Goal: Transaction & Acquisition: Purchase product/service

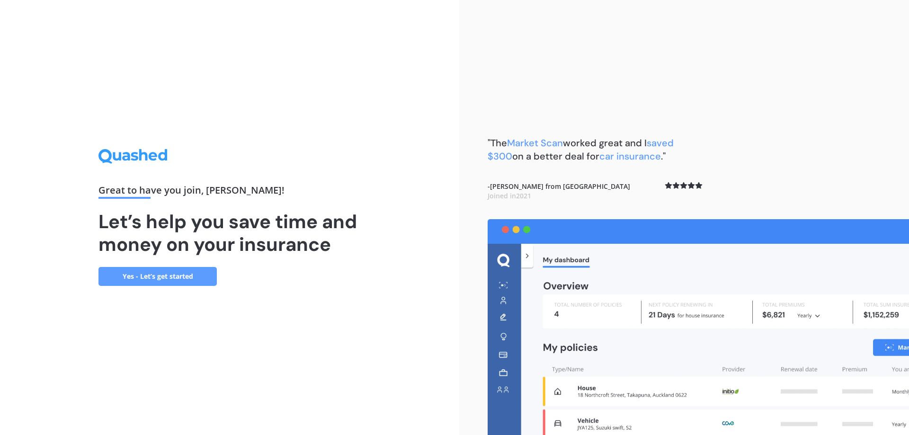
click at [157, 281] on link "Yes - Let’s get started" at bounding box center [157, 276] width 118 height 19
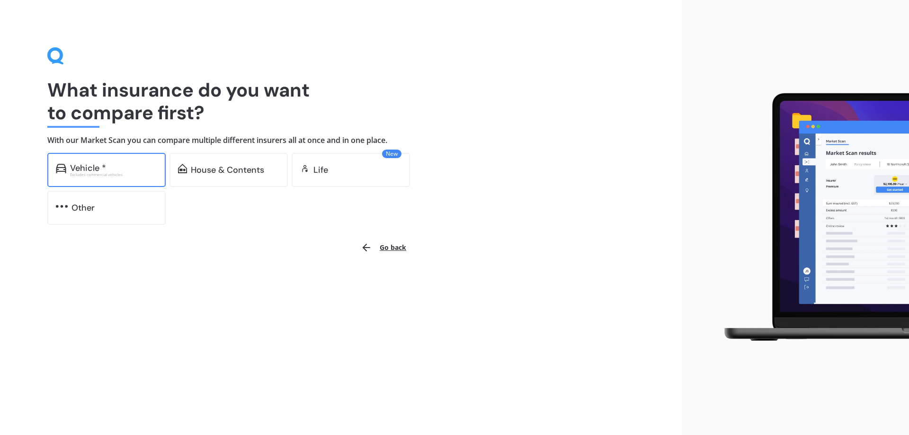
click at [100, 169] on div "Vehicle *" at bounding box center [88, 167] width 36 height 9
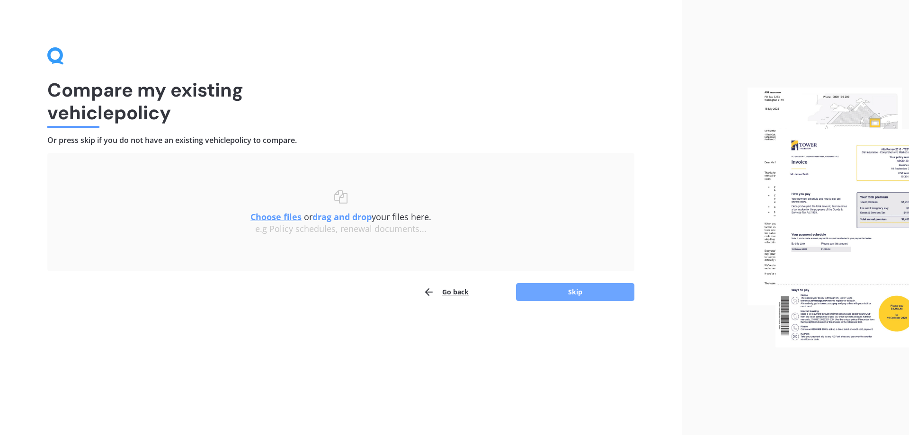
click at [554, 293] on button "Skip" at bounding box center [575, 292] width 118 height 18
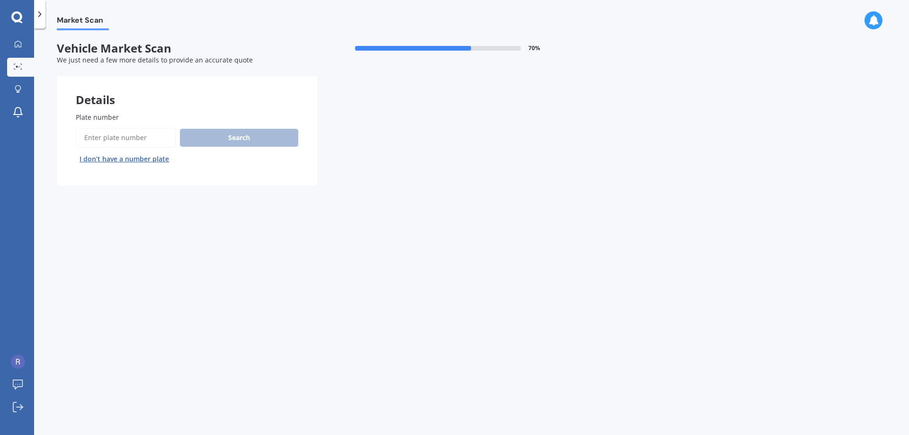
click at [122, 143] on input "Plate number" at bounding box center [126, 138] width 100 height 20
type input "rhg476"
click at [216, 140] on button "Search" at bounding box center [239, 138] width 118 height 18
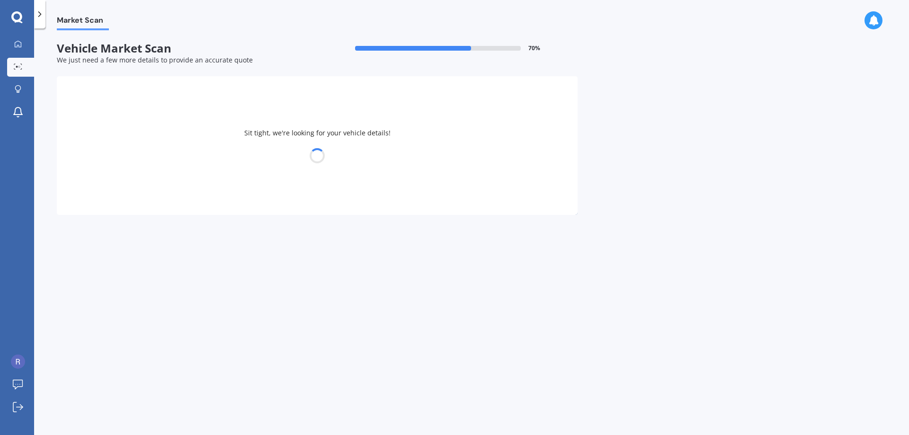
select select "FORD"
select select "RANGER"
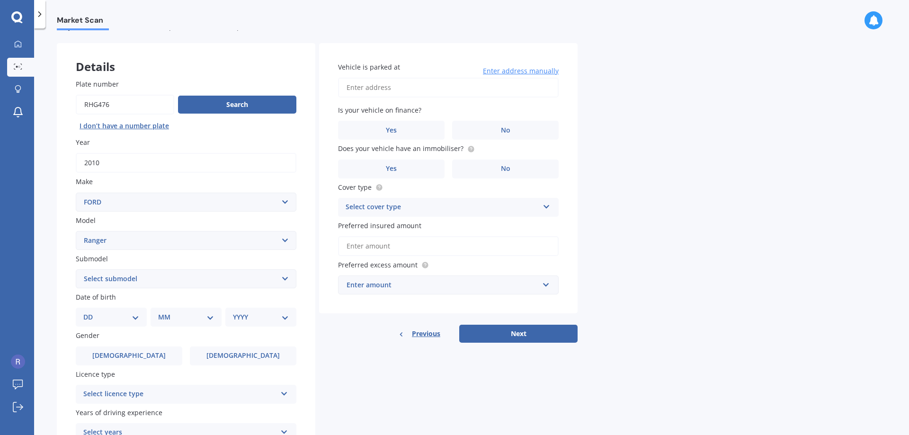
scroll to position [47, 0]
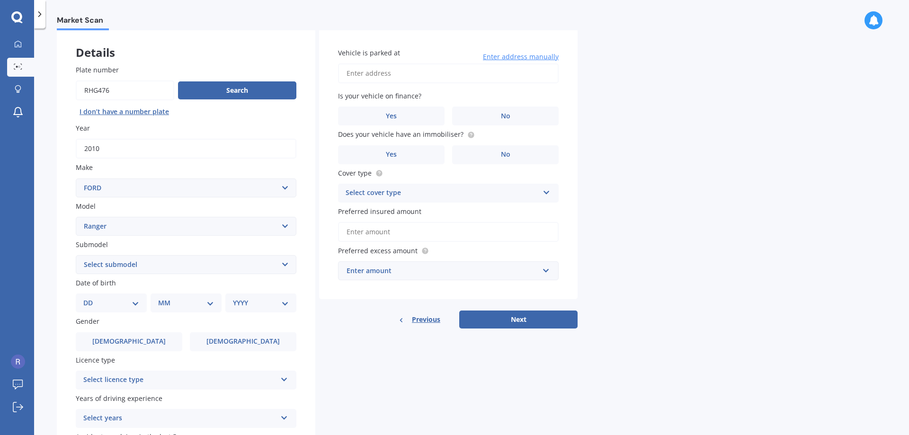
click at [259, 260] on select "Select submodel 4X2 3.2 Litre Turbo Diesel 4X2 XL 2.2 Litre Turbo Diesel 4X2 XL…" at bounding box center [186, 264] width 221 height 19
select select "4X4 XL 3.0 LITRE TURBO DIESEL"
click at [76, 255] on select "Select submodel 4X2 3.2 Litre Turbo Diesel 4X2 XL 2.2 Litre Turbo Diesel 4X2 XL…" at bounding box center [186, 264] width 221 height 19
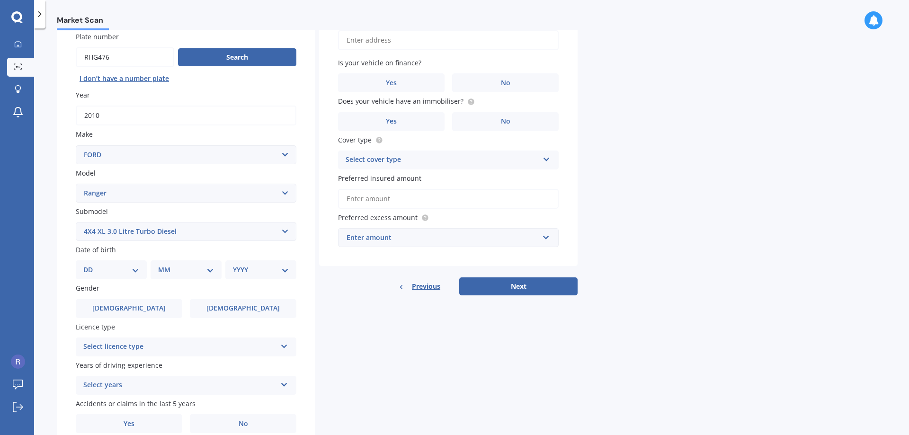
scroll to position [122, 0]
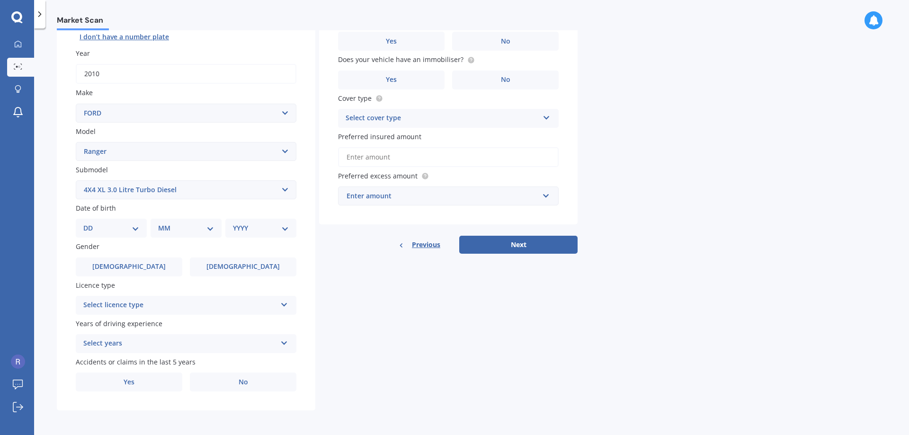
click at [133, 230] on select "DD 01 02 03 04 05 06 07 08 09 10 11 12 13 14 15 16 17 18 19 20 21 22 23 24 25 2…" at bounding box center [111, 228] width 56 height 10
select select "03"
click at [91, 223] on select "DD 01 02 03 04 05 06 07 08 09 10 11 12 13 14 15 16 17 18 19 20 21 22 23 24 25 2…" at bounding box center [111, 228] width 56 height 10
click at [205, 233] on select "MM 01 02 03 04 05 06 07 08 09 10 11 12" at bounding box center [188, 228] width 52 height 10
select select "12"
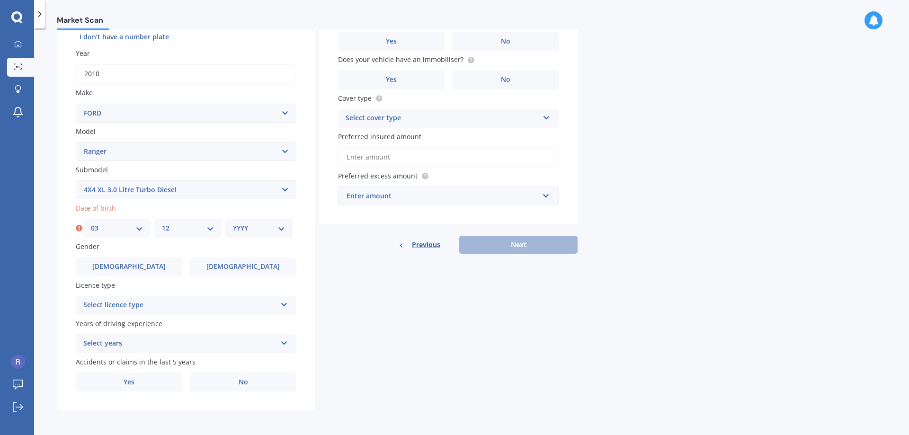
click at [162, 223] on select "MM 01 02 03 04 05 06 07 08 09 10 11 12" at bounding box center [188, 228] width 52 height 10
click at [262, 231] on select "YYYY 2025 2024 2023 2022 2021 2020 2019 2018 2017 2016 2015 2014 2013 2012 2011…" at bounding box center [259, 228] width 52 height 10
select select "2004"
click at [233, 223] on select "YYYY 2025 2024 2023 2022 2021 2020 2019 2018 2017 2016 2015 2014 2013 2012 2011…" at bounding box center [259, 228] width 52 height 10
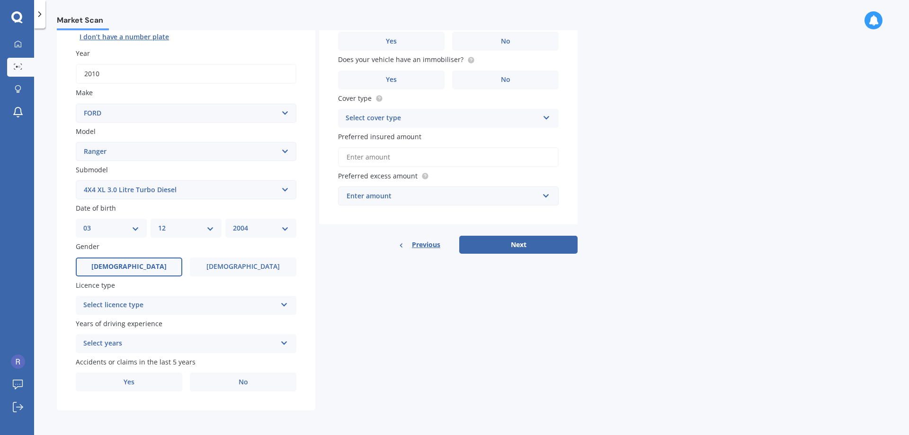
click at [159, 267] on label "Male" at bounding box center [129, 267] width 107 height 19
click at [0, 0] on input "Male" at bounding box center [0, 0] width 0 height 0
click at [152, 304] on div "Select licence type" at bounding box center [179, 305] width 193 height 11
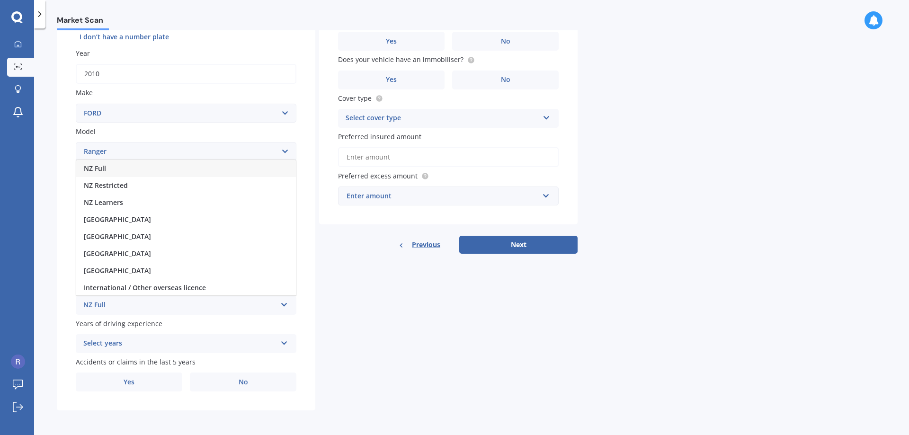
click at [140, 173] on div "NZ Full" at bounding box center [186, 168] width 220 height 17
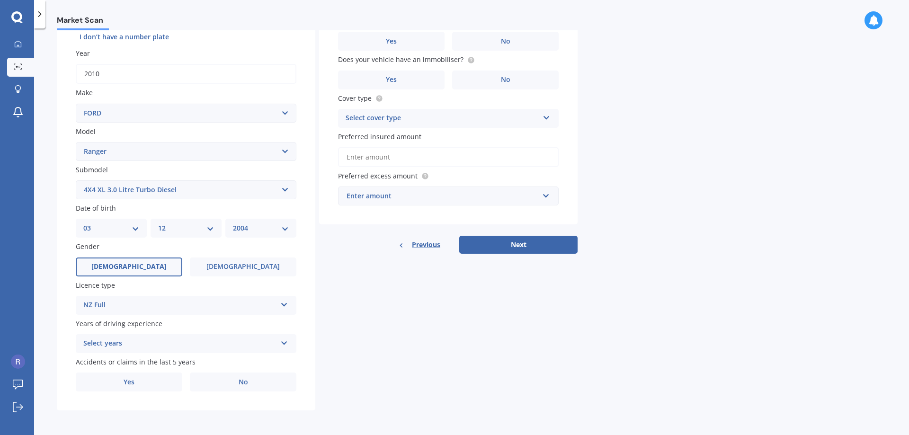
click at [168, 347] on div "Select years" at bounding box center [179, 343] width 193 height 11
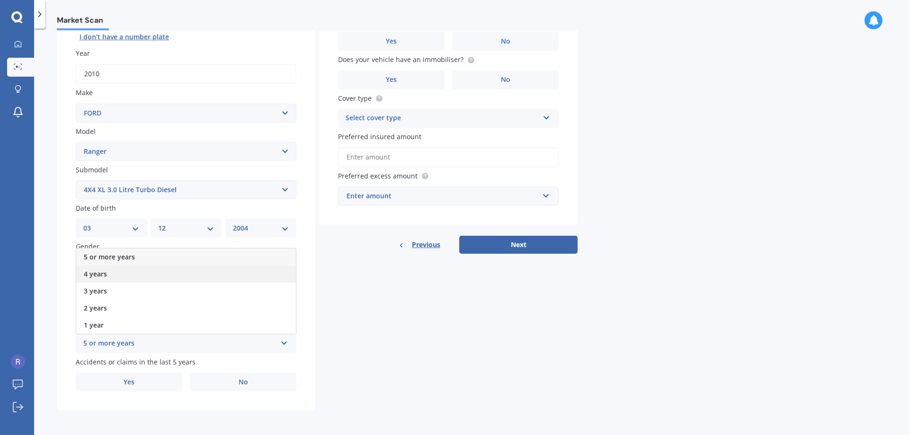
click at [123, 273] on div "4 years" at bounding box center [186, 274] width 220 height 17
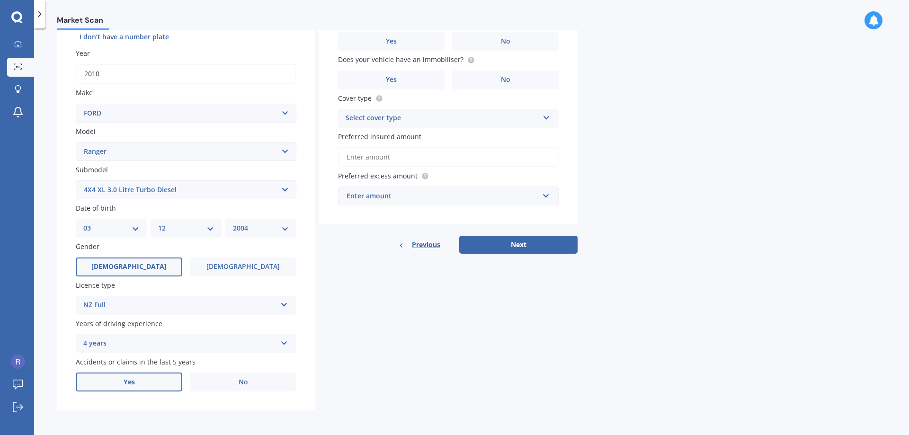
click at [161, 376] on label "Yes" at bounding box center [129, 382] width 107 height 19
click at [0, 0] on input "Yes" at bounding box center [0, 0] width 0 height 0
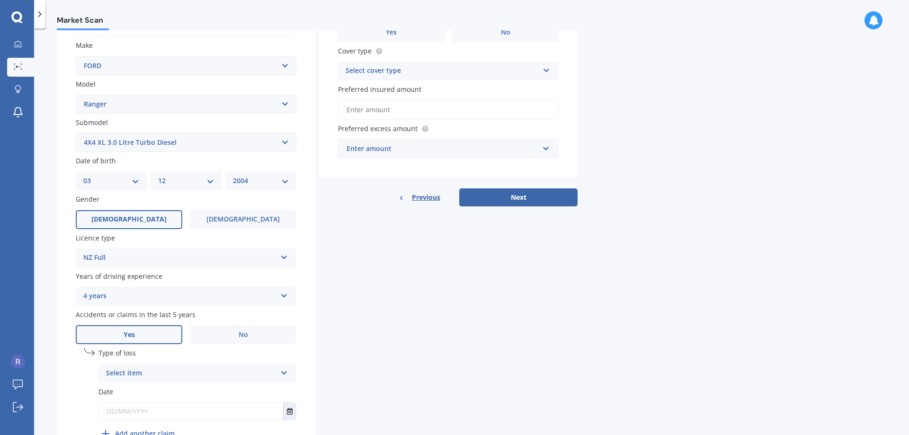
click at [187, 381] on div "Select item At fault accident Not at fault accident" at bounding box center [197, 373] width 198 height 19
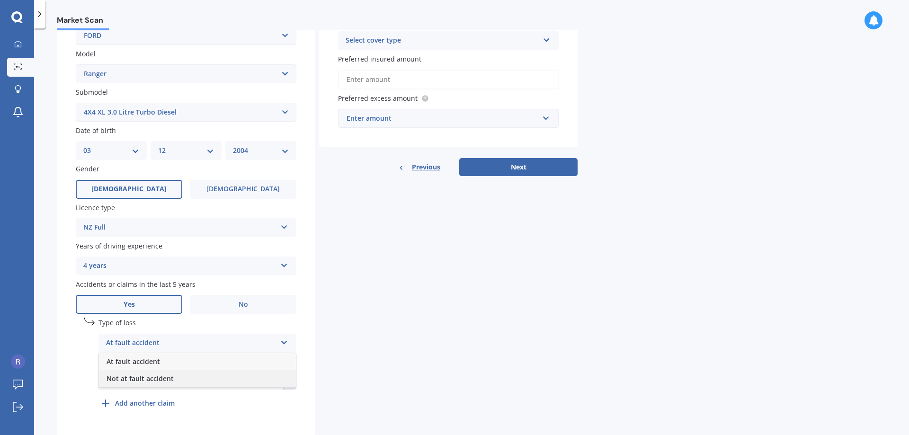
scroll to position [217, 0]
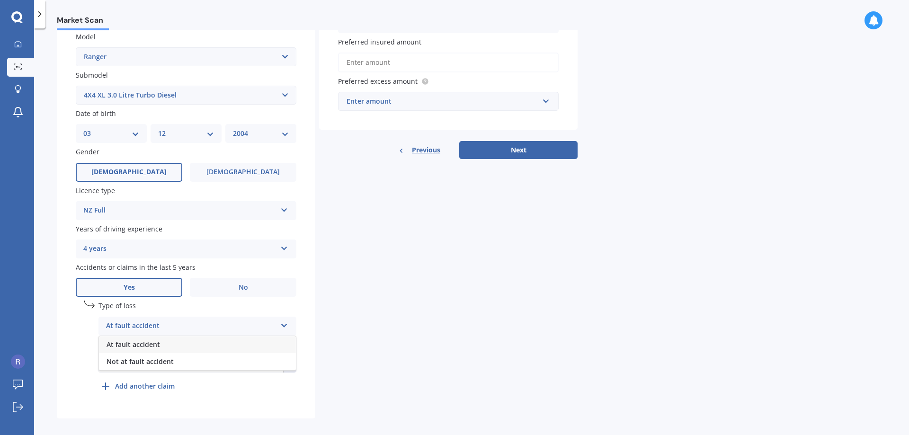
click at [170, 348] on div "At fault accident" at bounding box center [197, 344] width 197 height 17
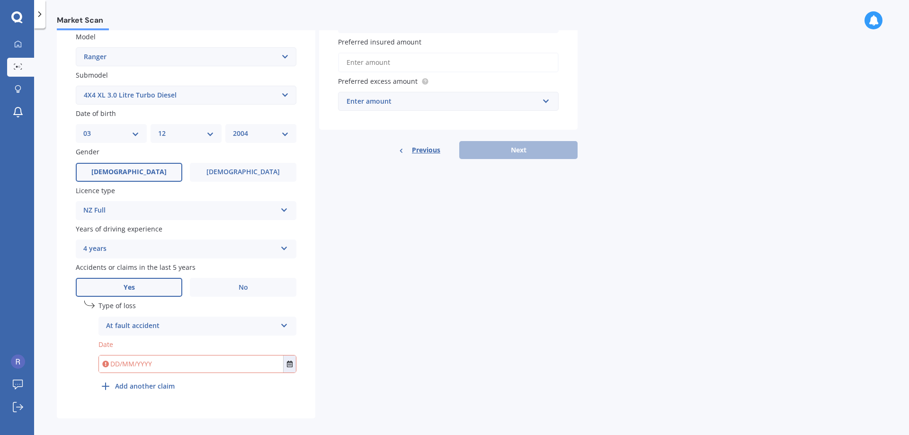
click at [170, 364] on input "text" at bounding box center [191, 364] width 184 height 17
click at [282, 368] on input "text" at bounding box center [191, 364] width 184 height 17
click at [292, 365] on icon "Select date" at bounding box center [290, 364] width 6 height 7
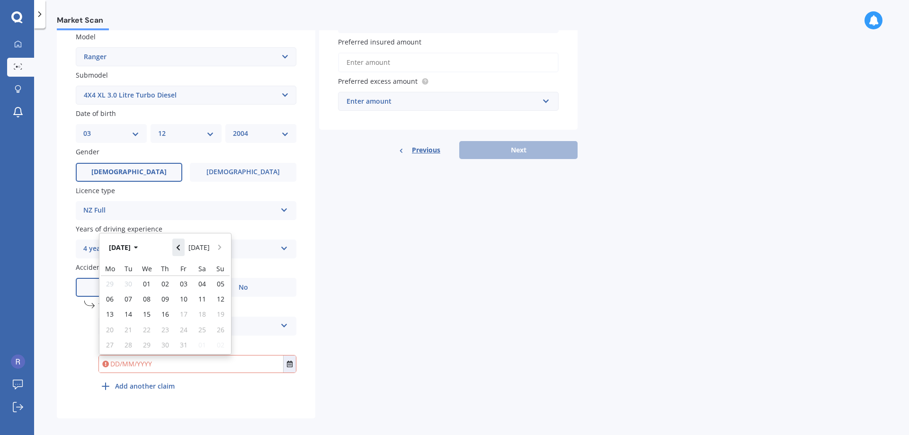
click at [180, 245] on icon "Navigate back" at bounding box center [178, 247] width 4 height 7
click at [145, 246] on button "Aug 2025" at bounding box center [125, 247] width 41 height 17
click at [115, 249] on button "2025" at bounding box center [122, 247] width 34 height 17
click at [214, 276] on span "2022" at bounding box center [213, 277] width 15 height 9
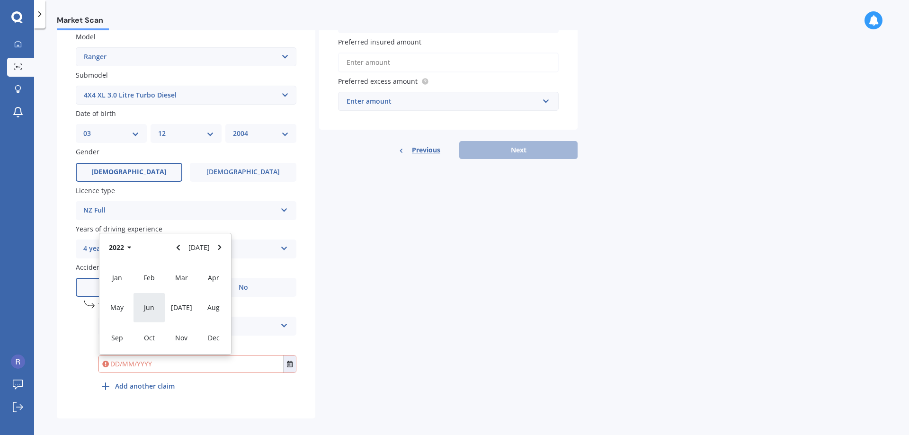
click at [160, 309] on div "Jun" at bounding box center [149, 308] width 32 height 30
click at [116, 330] on div "20" at bounding box center [110, 329] width 18 height 15
type input "20/06/2022"
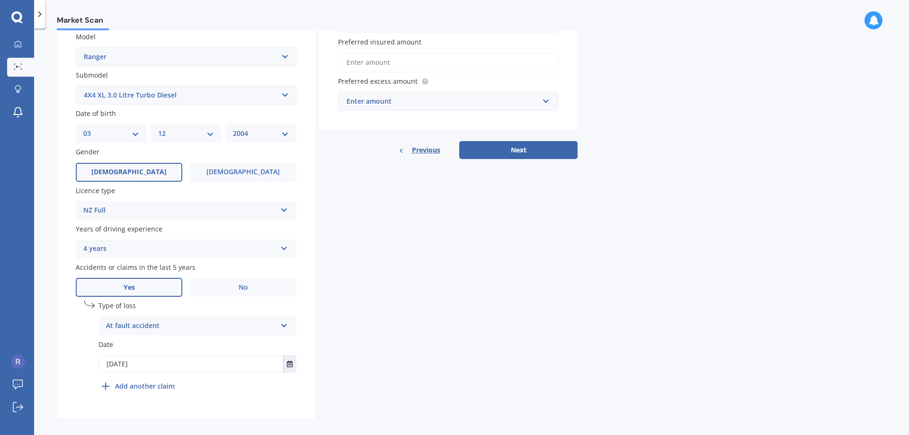
click at [164, 241] on div "4 years 5 or more years 4 years 3 years 2 years 1 year" at bounding box center [186, 249] width 221 height 19
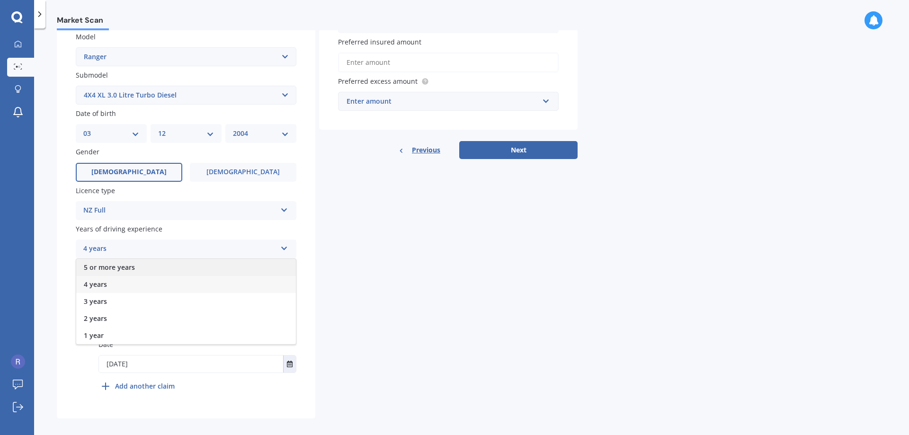
click at [122, 267] on span "5 or more years" at bounding box center [109, 267] width 51 height 9
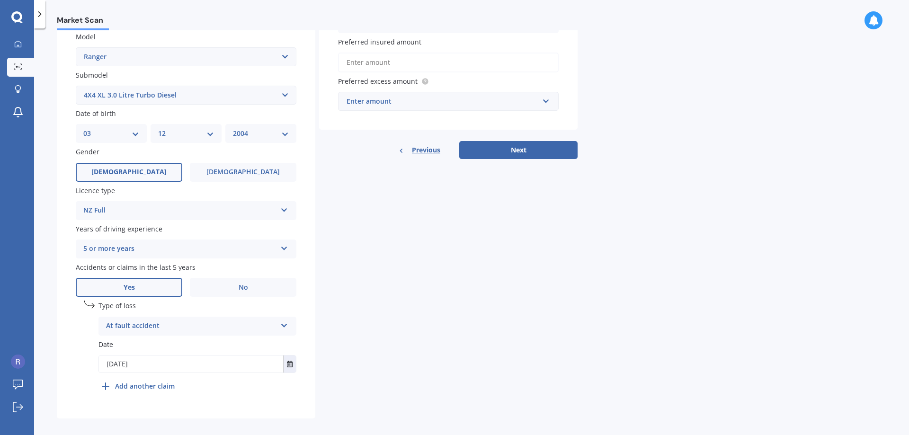
click at [440, 227] on div "Details Plate number Search I don’t have a number plate Year 2010 Make Select m…" at bounding box center [317, 138] width 521 height 559
click at [384, 60] on input "Preferred insured amount" at bounding box center [448, 63] width 221 height 20
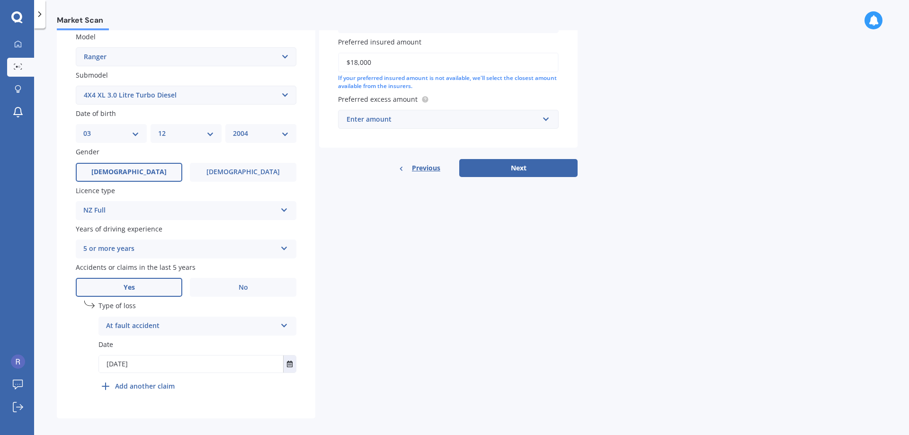
type input "$18,000"
click at [487, 94] on label "Preferred excess amount" at bounding box center [446, 99] width 217 height 10
click at [480, 121] on div "Enter amount" at bounding box center [443, 119] width 192 height 10
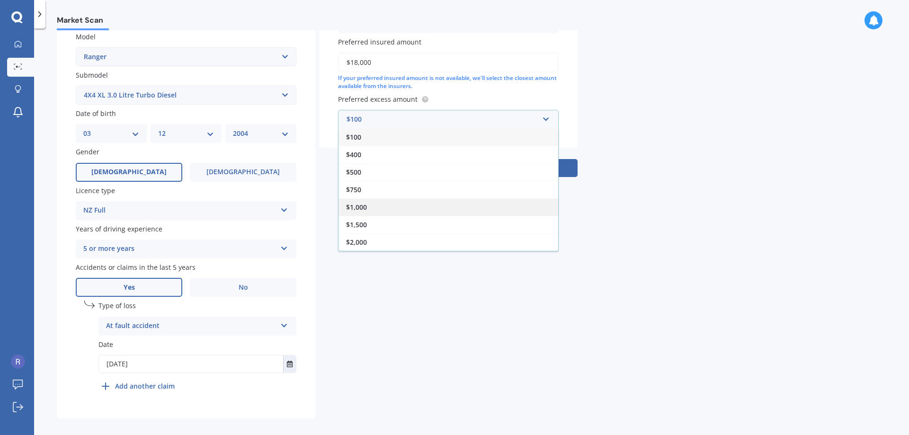
click at [392, 207] on div "$1,000" at bounding box center [448, 207] width 220 height 18
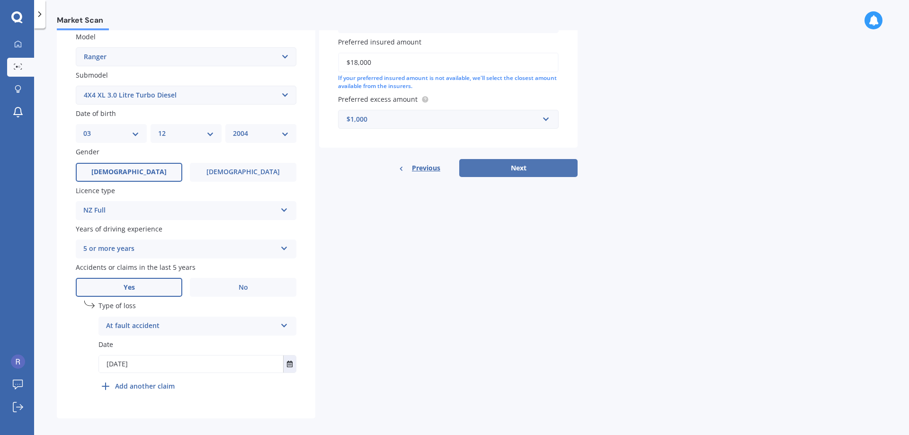
click at [524, 168] on button "Next" at bounding box center [518, 168] width 118 height 18
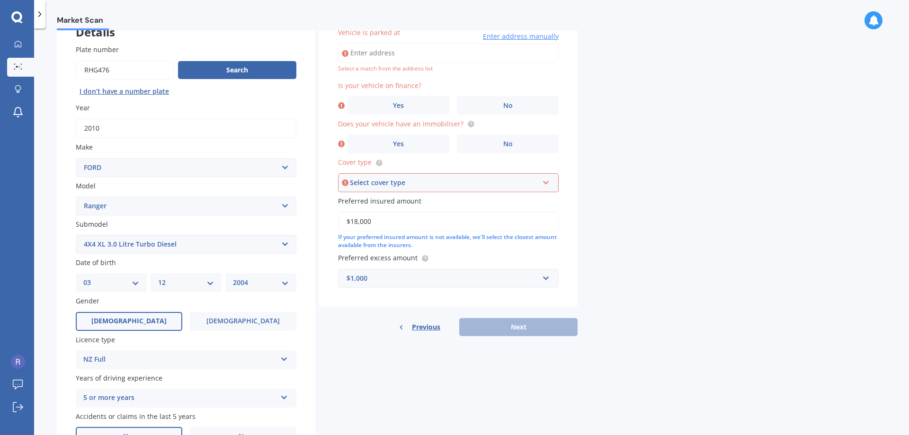
scroll to position [65, 0]
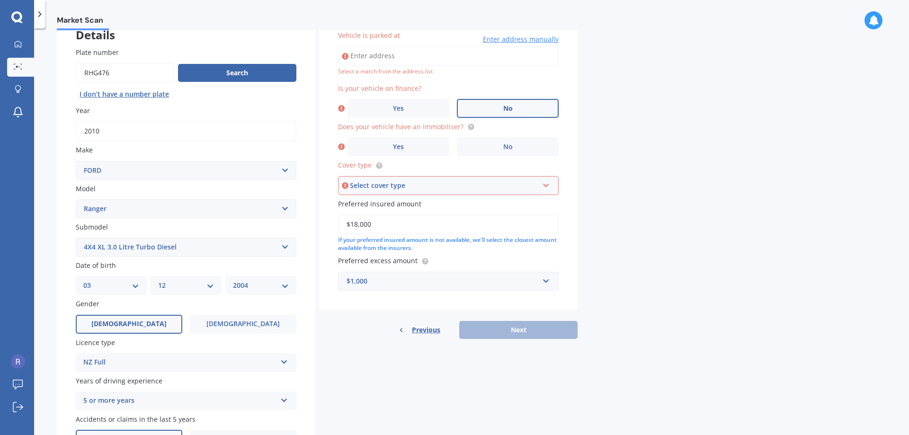
click at [489, 107] on label "No" at bounding box center [508, 108] width 102 height 19
click at [0, 0] on input "No" at bounding box center [0, 0] width 0 height 0
click at [411, 147] on label "Yes" at bounding box center [398, 146] width 102 height 19
click at [0, 0] on input "Yes" at bounding box center [0, 0] width 0 height 0
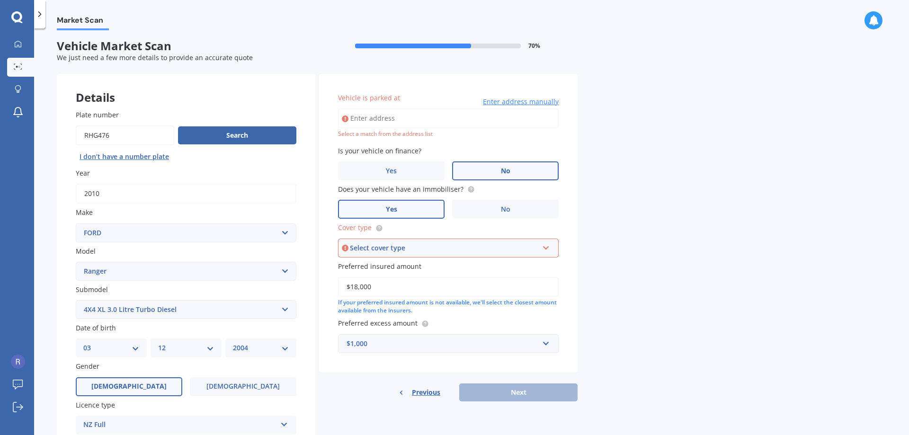
scroll to position [0, 0]
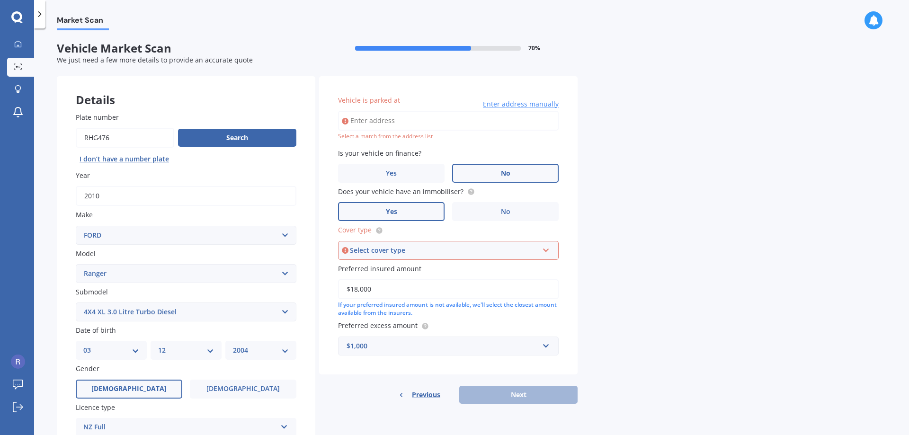
click at [401, 117] on input "Vehicle is parked at" at bounding box center [448, 121] width 221 height 20
click at [462, 139] on div "Select a match from the address list" at bounding box center [448, 137] width 221 height 8
drag, startPoint x: 474, startPoint y: 121, endPoint x: 314, endPoint y: 116, distance: 159.6
click at [317, 116] on div "Details Plate number Search I don’t have a number plate Year 2010 Make Select m…" at bounding box center [317, 355] width 521 height 559
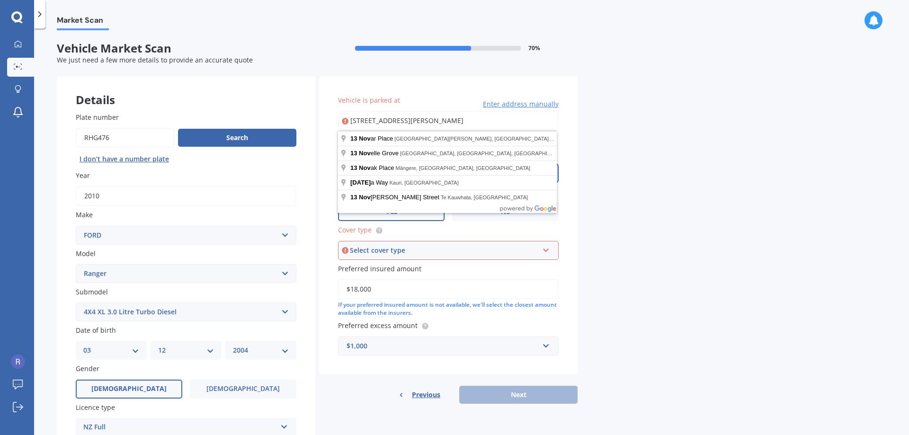
type input "13 Novar Place, Point Chevalier, Auckland 1025"
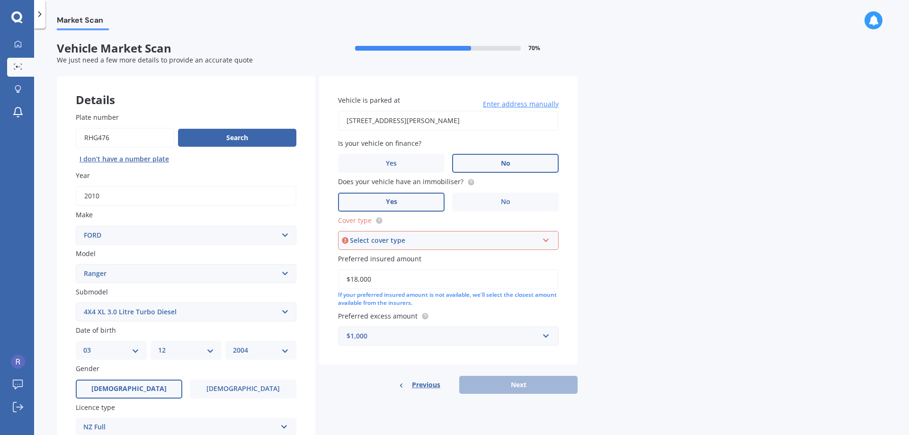
click at [422, 243] on div "Select cover type" at bounding box center [444, 240] width 188 height 10
click at [410, 260] on div "Comprehensive" at bounding box center [448, 258] width 219 height 17
click at [517, 387] on button "Next" at bounding box center [518, 385] width 118 height 18
select select "03"
select select "12"
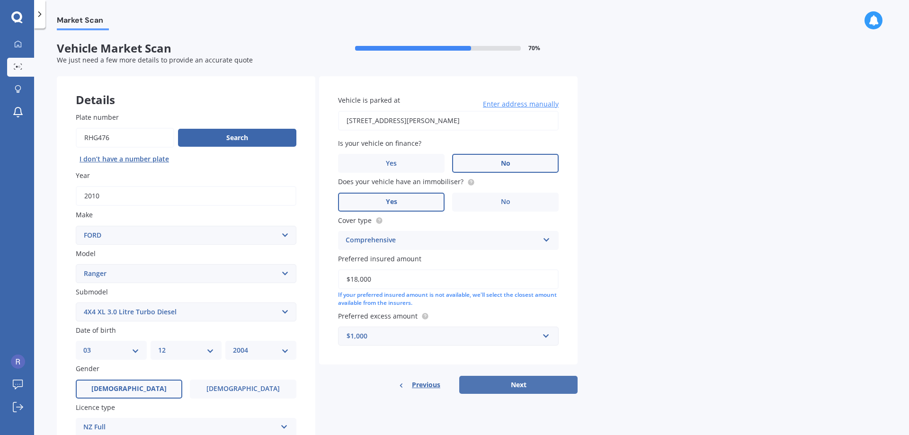
select select "2004"
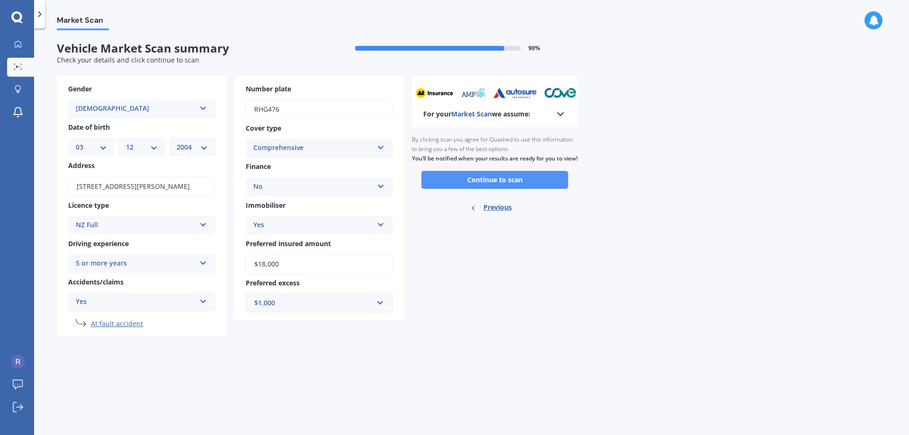
click at [509, 186] on button "Continue to scan" at bounding box center [494, 180] width 147 height 18
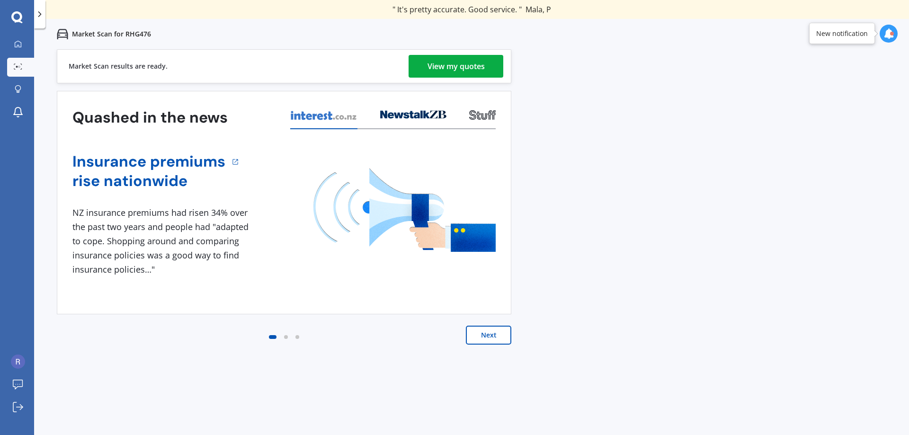
click at [441, 62] on div "View my quotes" at bounding box center [455, 66] width 57 height 23
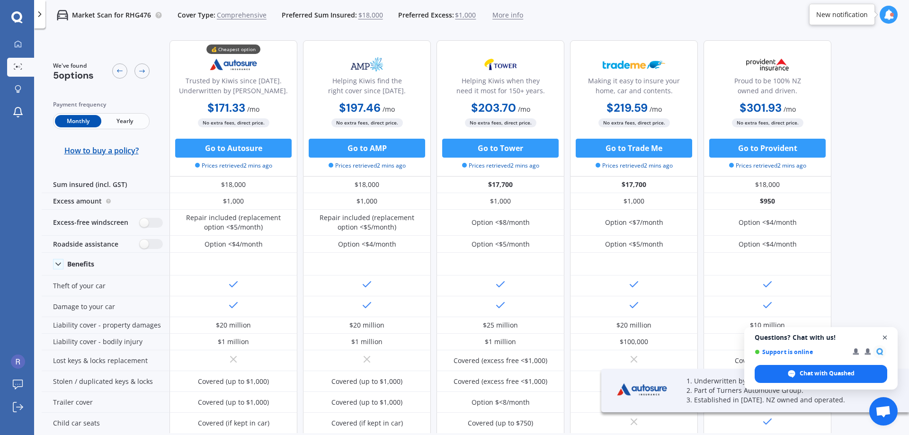
click at [881, 335] on span "Close chat" at bounding box center [885, 338] width 12 height 12
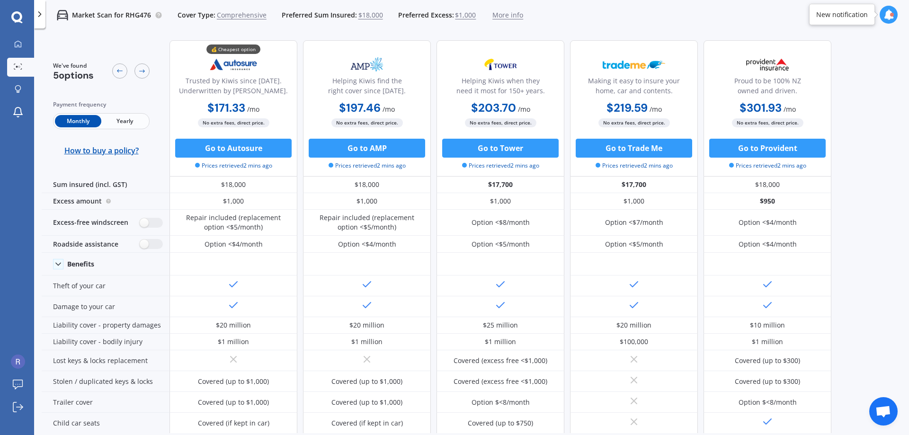
click at [874, 82] on div "We've found 5 options Payment frequency Monthly Yearly How to buy a policy? 💰 C…" at bounding box center [475, 233] width 867 height 400
